Goal: Task Accomplishment & Management: Manage account settings

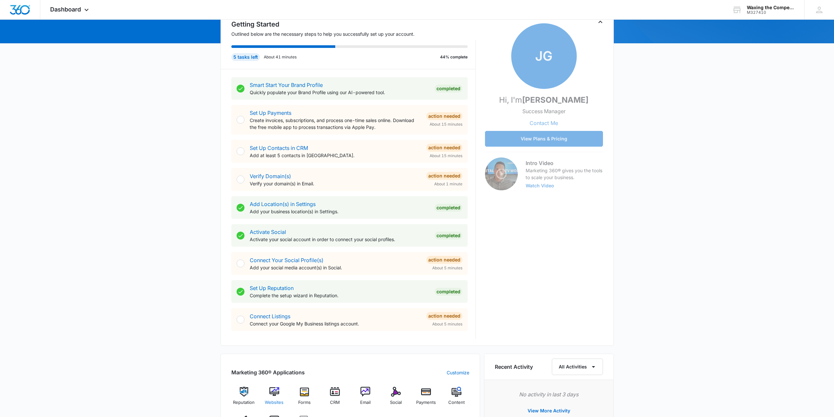
scroll to position [131, 0]
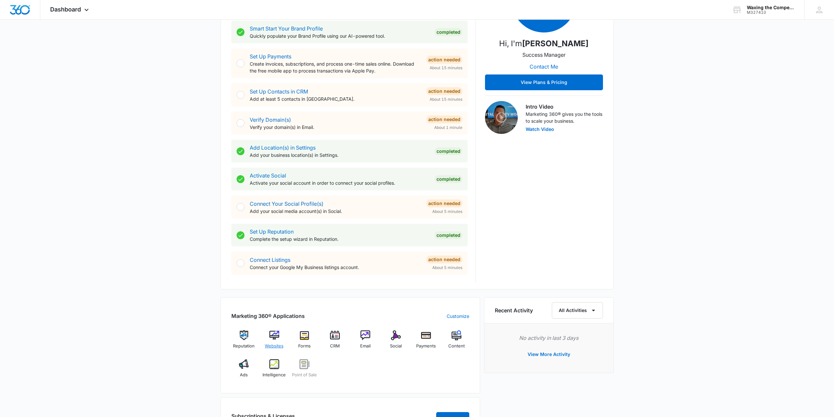
click at [274, 335] on img at bounding box center [275, 335] width 10 height 10
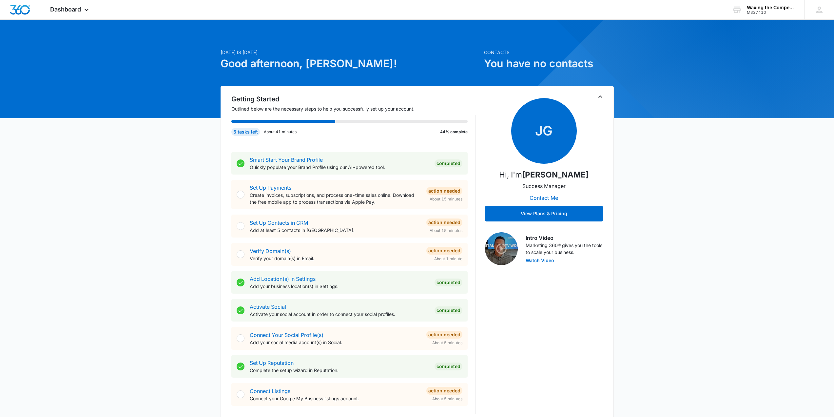
click at [543, 132] on span "JG" at bounding box center [544, 131] width 66 height 66
click at [284, 160] on link "Smart Start Your Brand Profile" at bounding box center [286, 159] width 73 height 7
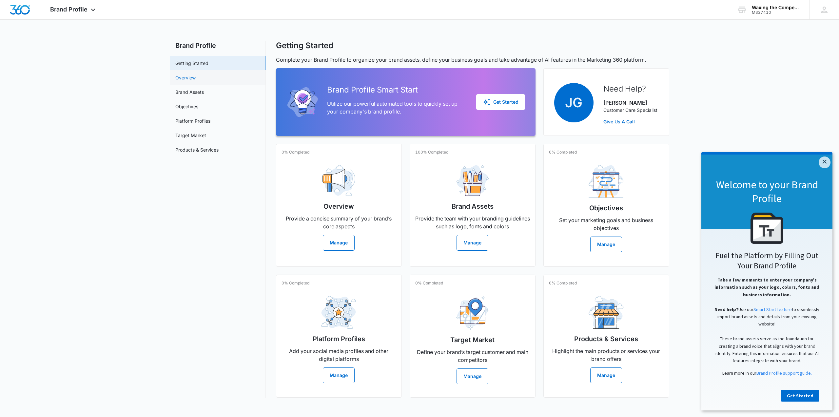
click at [190, 77] on link "Overview" at bounding box center [185, 77] width 20 height 7
